Goal: Download file/media

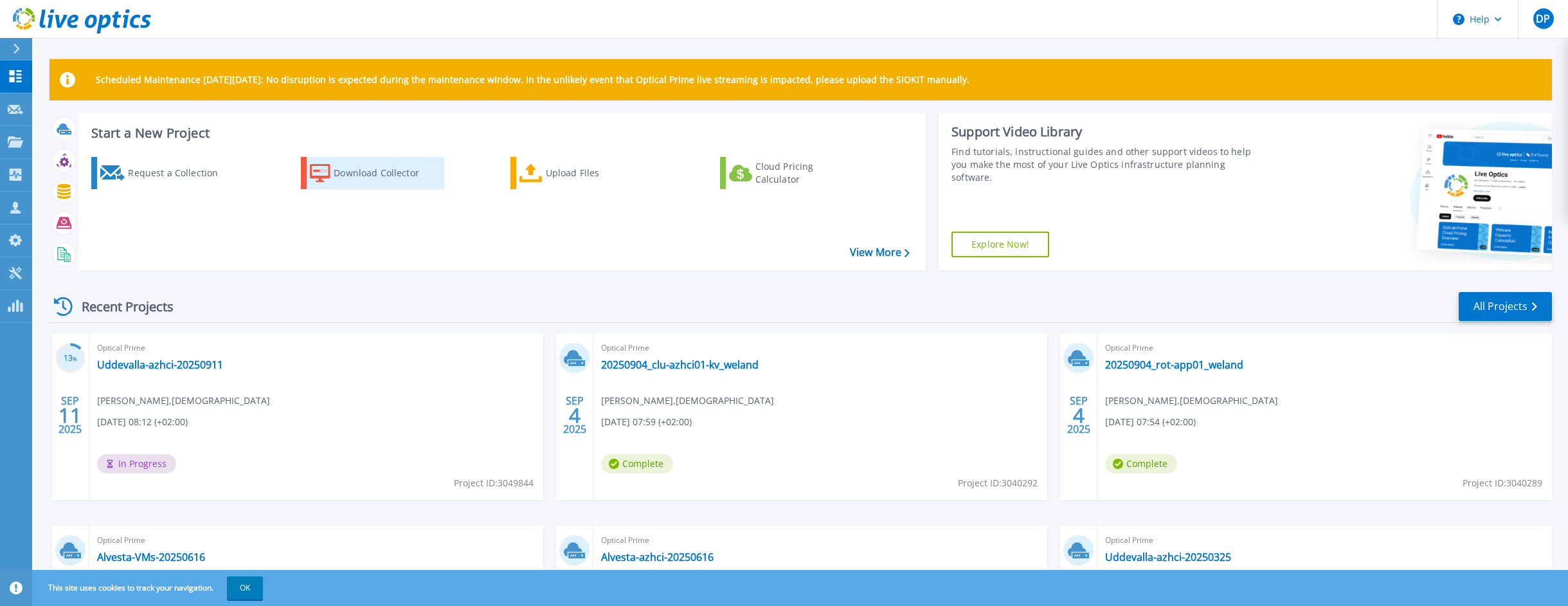
click at [358, 169] on div "Download Collector" at bounding box center [386, 173] width 103 height 26
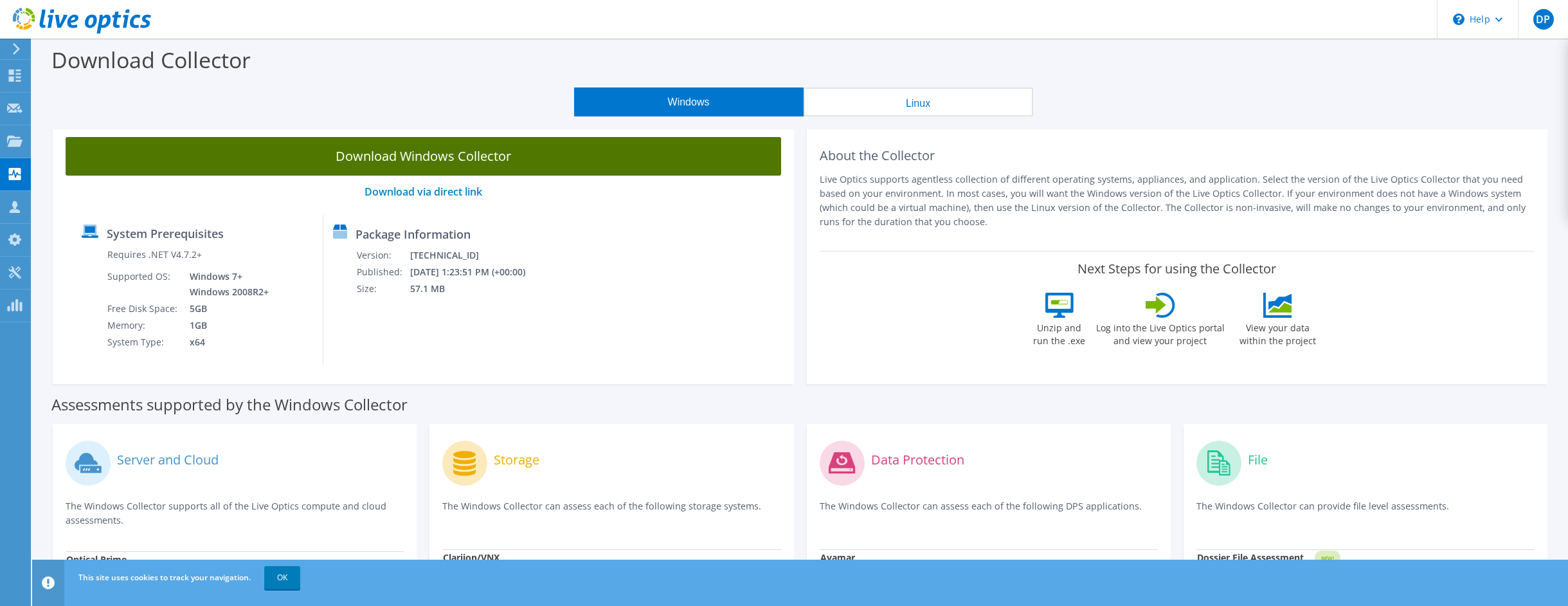
click at [466, 168] on link "Download Windows Collector" at bounding box center [423, 156] width 716 height 39
